Goal: Task Accomplishment & Management: Use online tool/utility

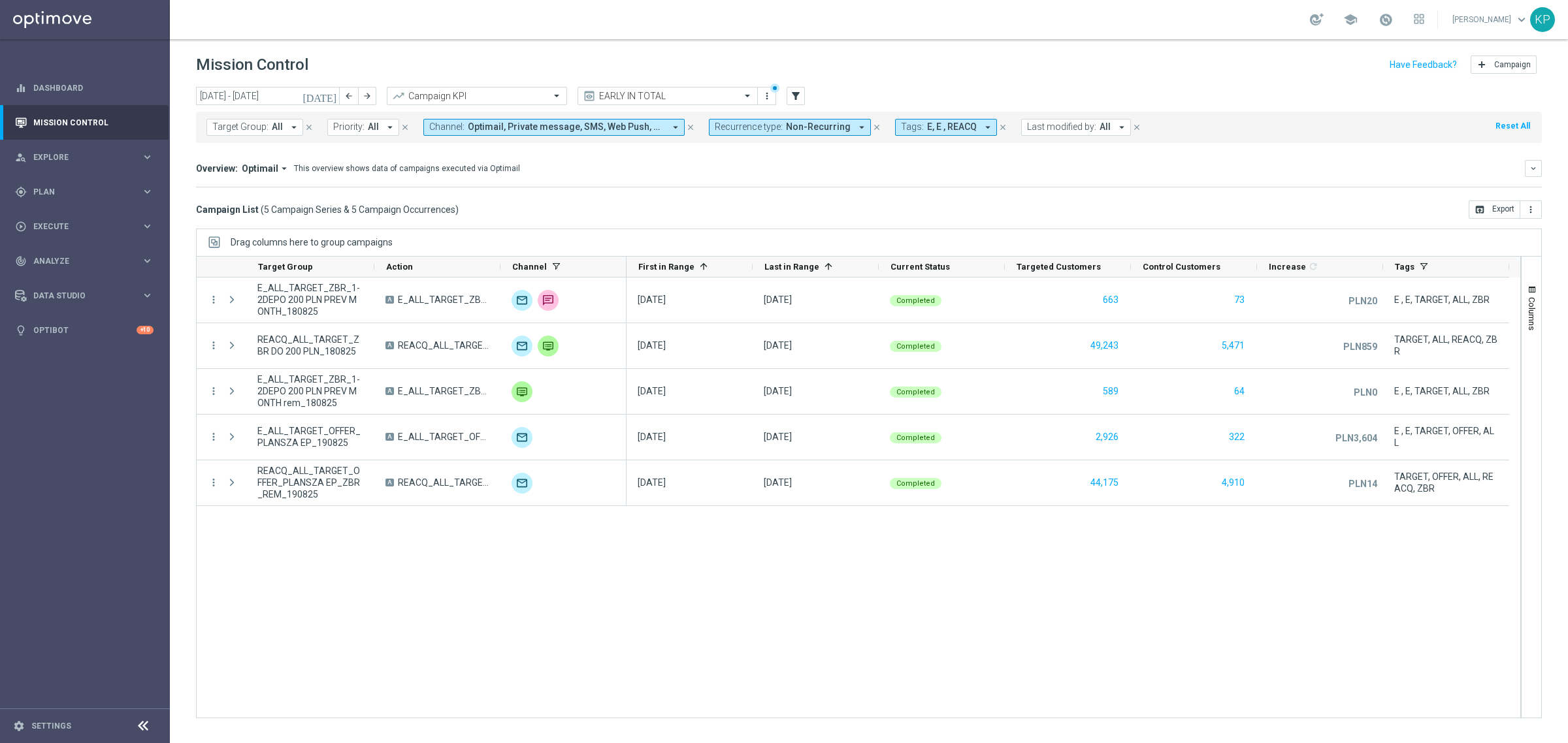
click at [1271, 42] on header "Mission Control add Campaign" at bounding box center [869, 63] width 1398 height 48
click at [1253, 622] on div "[DATE] [DATE] Completed 663 73 PLN20 unfold_more E , E, TARGET, ALL, ZBR [DATE]…" at bounding box center [1074, 498] width 894 height 440
